Goal: Task Accomplishment & Management: Manage account settings

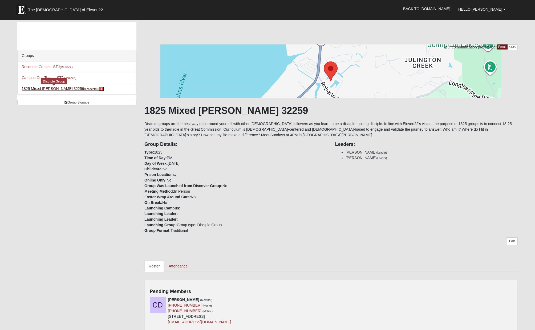
click at [50, 89] on link "1825 Mixed [PERSON_NAME] 32259 (Leader ) 1" at bounding box center [63, 89] width 83 height 4
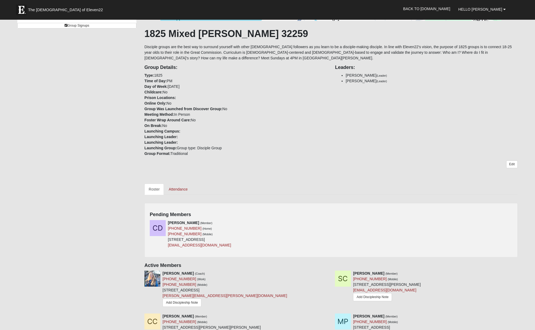
scroll to position [80, 0]
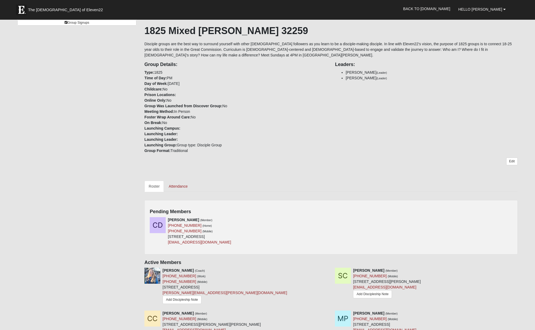
click at [505, 220] on div "[PERSON_NAME] (Member) [PHONE_NUMBER] (Home) [PHONE_NUMBER] (Mobile) [STREET_AD…" at bounding box center [331, 233] width 371 height 32
click at [429, 232] on div "[PERSON_NAME] (Member) [PHONE_NUMBER] (Home) [PHONE_NUMBER] (Mobile) [STREET_AD…" at bounding box center [331, 233] width 371 height 32
click at [330, 218] on icon at bounding box center [329, 220] width 4 height 4
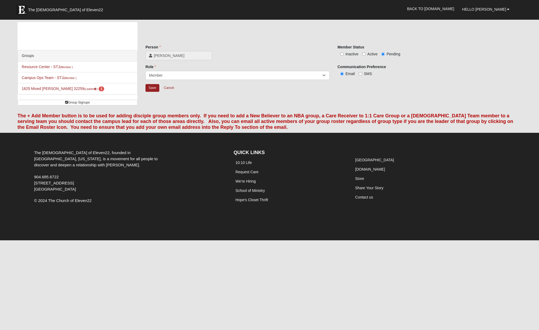
click at [369, 54] on span "Active" at bounding box center [372, 54] width 10 height 4
click at [366, 54] on input "Active" at bounding box center [363, 53] width 3 height 3
radio input "true"
click at [153, 88] on input "Save" at bounding box center [152, 88] width 14 height 8
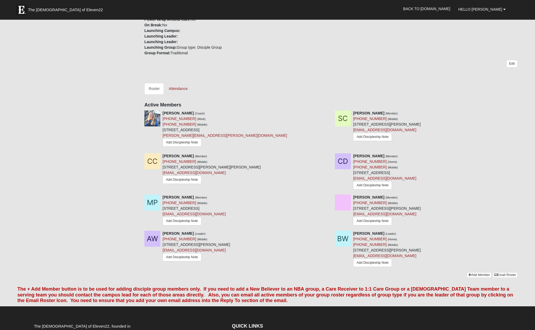
scroll to position [187, 0]
